Goal: Transaction & Acquisition: Purchase product/service

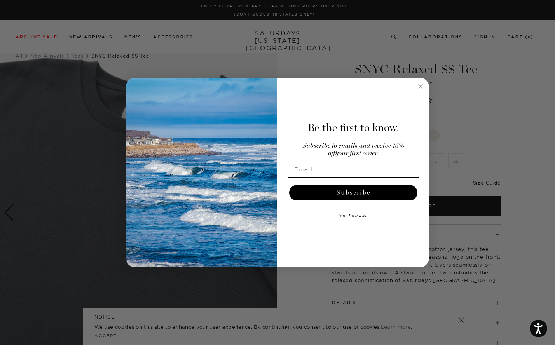
click at [419, 88] on icon "Close dialog" at bounding box center [421, 86] width 4 height 4
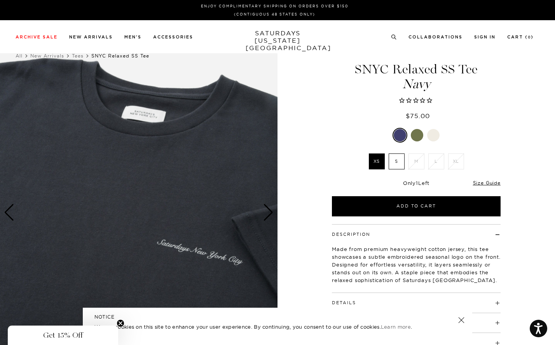
click at [269, 211] on div "Next slide" at bounding box center [268, 212] width 10 height 17
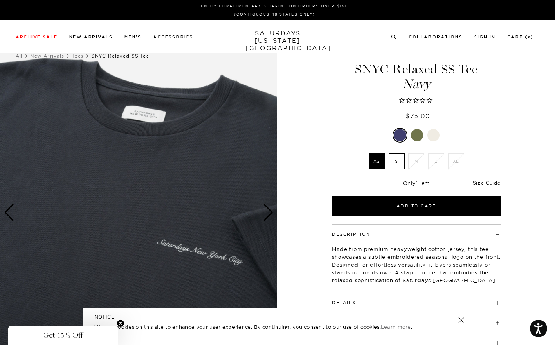
click at [269, 211] on div "Next slide" at bounding box center [268, 212] width 10 height 17
